Goal: Use online tool/utility: Utilize a website feature to perform a specific function

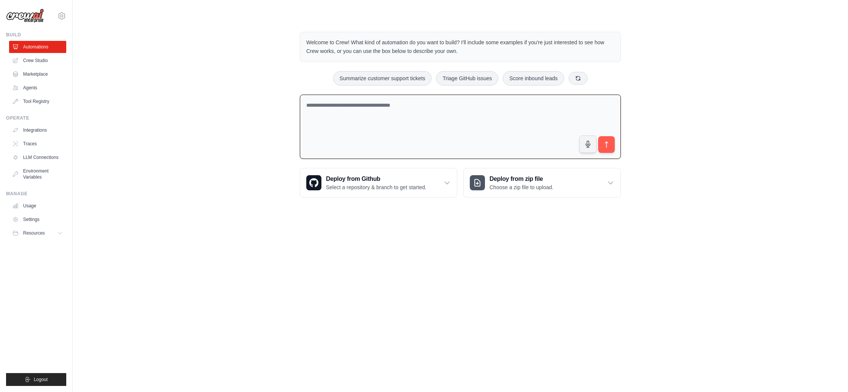
click at [448, 130] on textarea at bounding box center [460, 127] width 321 height 65
type textarea "**********"
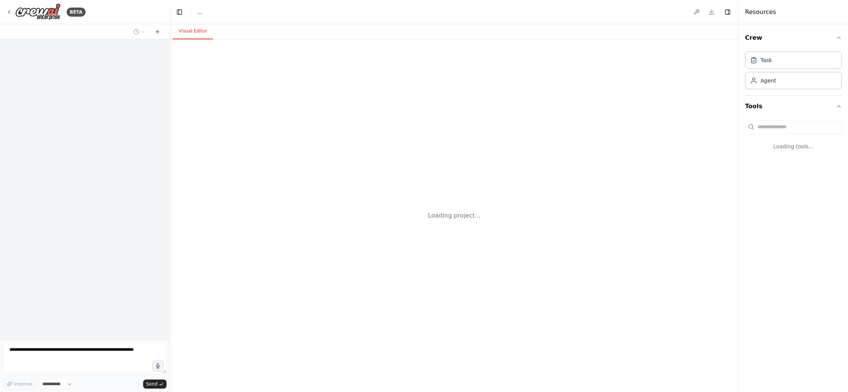
select select "****"
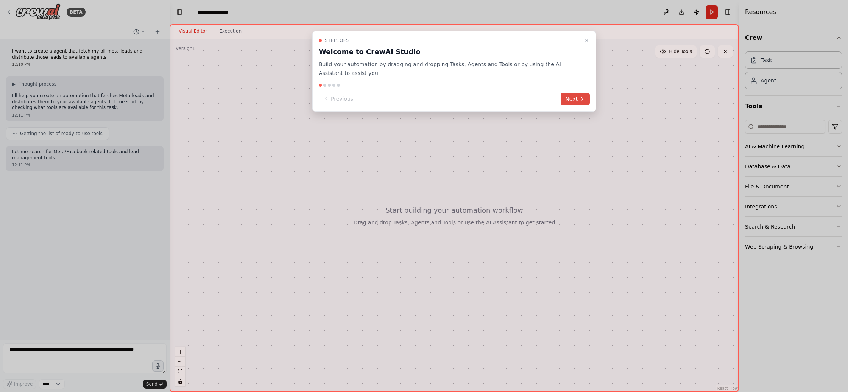
click at [572, 102] on button "Next" at bounding box center [575, 99] width 29 height 12
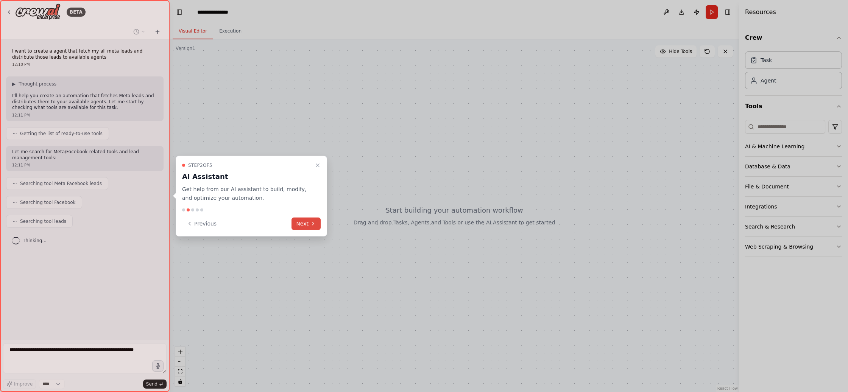
click at [313, 224] on icon at bounding box center [313, 223] width 2 height 3
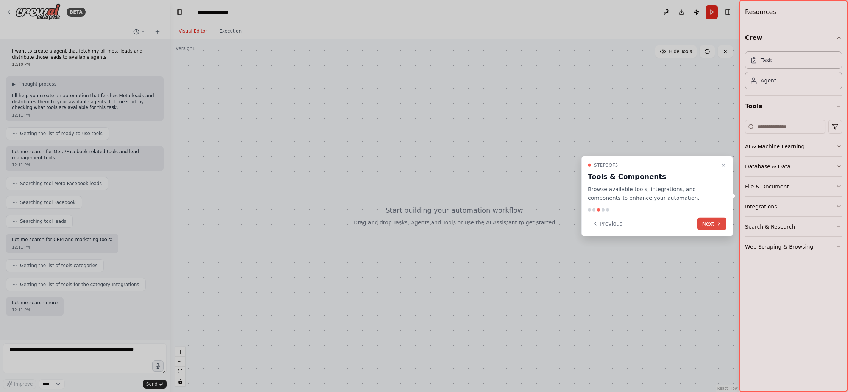
click at [708, 222] on button "Next" at bounding box center [711, 223] width 29 height 12
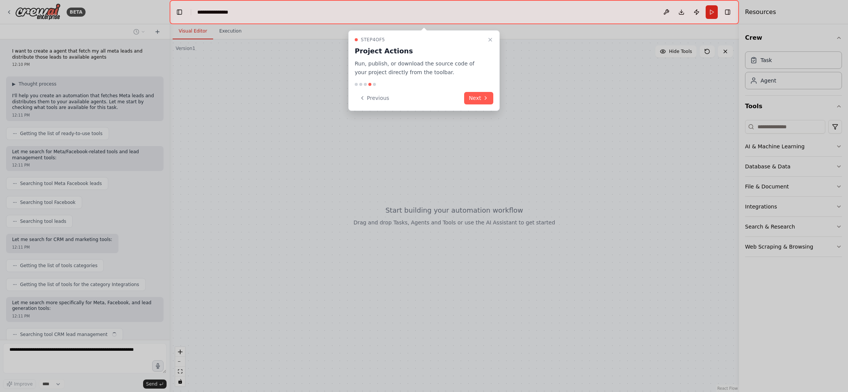
scroll to position [26, 0]
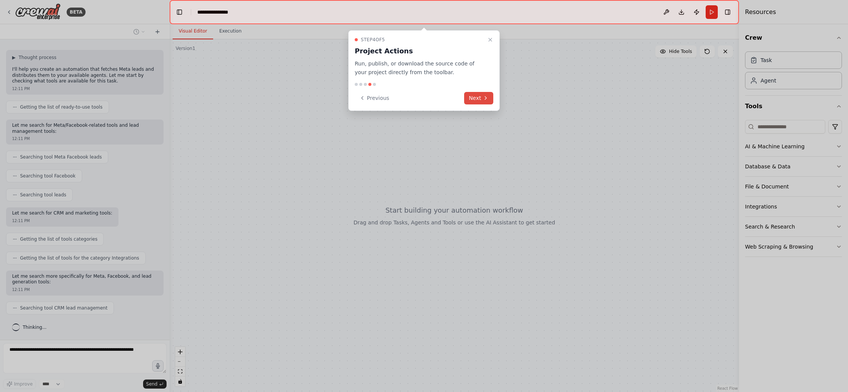
click at [480, 98] on button "Next" at bounding box center [478, 98] width 29 height 12
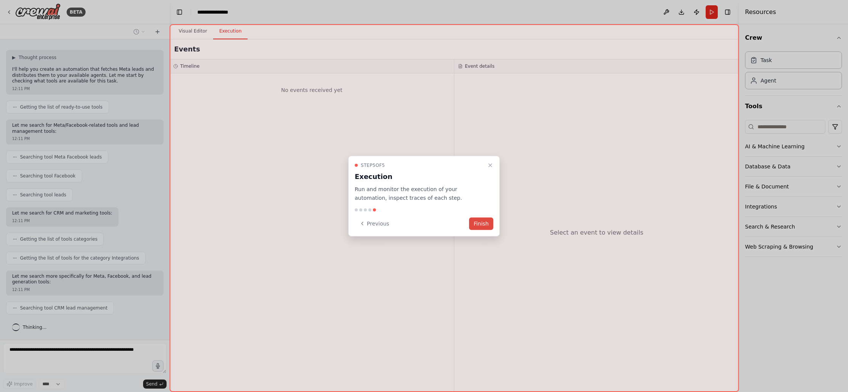
click at [485, 226] on button "Finish" at bounding box center [481, 223] width 24 height 12
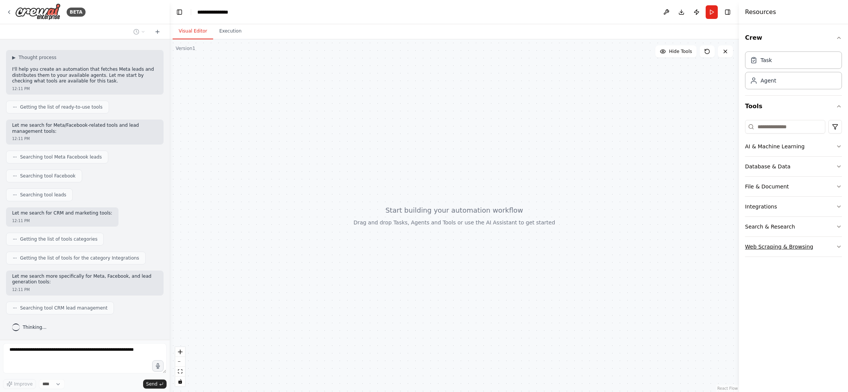
click at [825, 249] on button "Web Scraping & Browsing" at bounding box center [793, 247] width 97 height 20
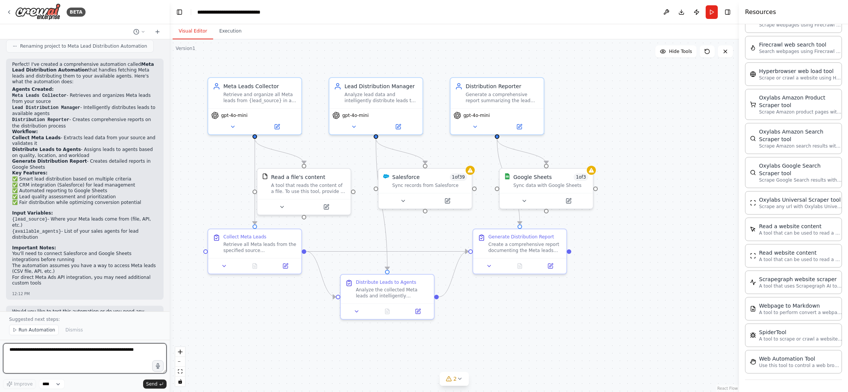
scroll to position [639, 0]
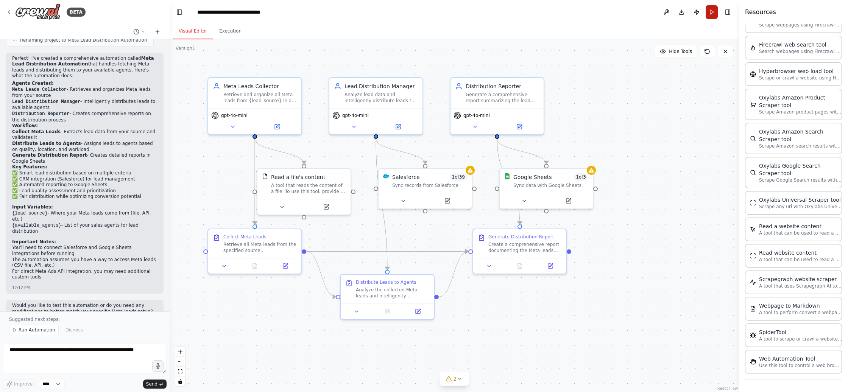
click at [711, 14] on button "Run" at bounding box center [712, 12] width 12 height 14
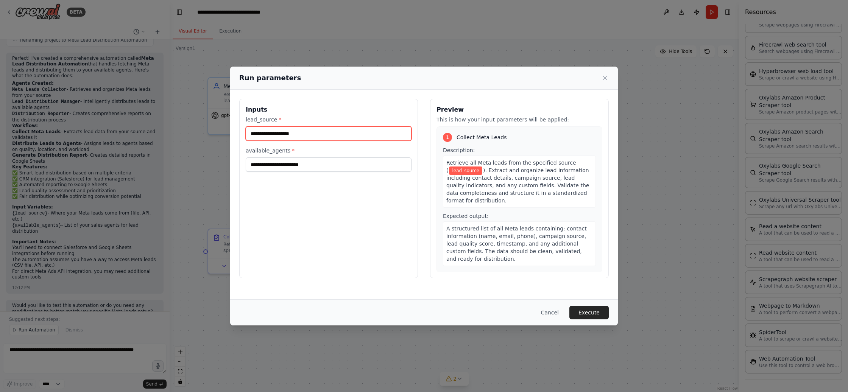
click at [350, 131] on input "lead_source *" at bounding box center [329, 133] width 166 height 14
click at [554, 314] on button "Cancel" at bounding box center [550, 313] width 30 height 14
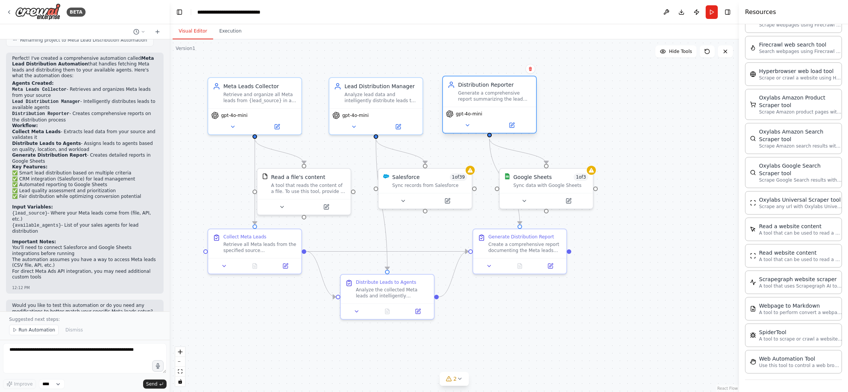
drag, startPoint x: 509, startPoint y: 112, endPoint x: 503, endPoint y: 113, distance: 6.5
click at [503, 113] on div "gpt-4o-mini" at bounding box center [489, 114] width 87 height 8
click at [375, 117] on div "gpt-4o-mini" at bounding box center [375, 114] width 87 height 8
click at [373, 115] on div "gpt-4o-mini" at bounding box center [375, 114] width 87 height 8
click at [372, 102] on div "Analyze lead data and intelligently distribute leads to {available_agents} base…" at bounding box center [380, 96] width 73 height 12
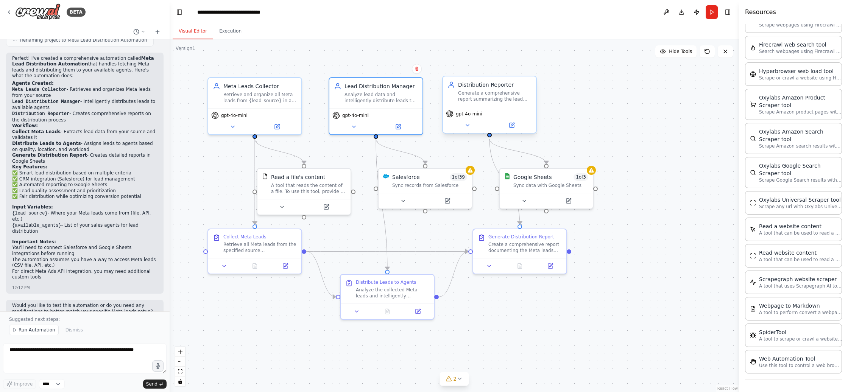
click at [449, 96] on div "Distribution Reporter Generate a comprehensive report summarizing the lead coll…" at bounding box center [489, 91] width 84 height 21
click at [575, 70] on div ".deletable-edge-delete-btn { width: 20px; height: 20px; border: 0px solid #ffff…" at bounding box center [454, 215] width 569 height 353
